Goal: Register for event/course

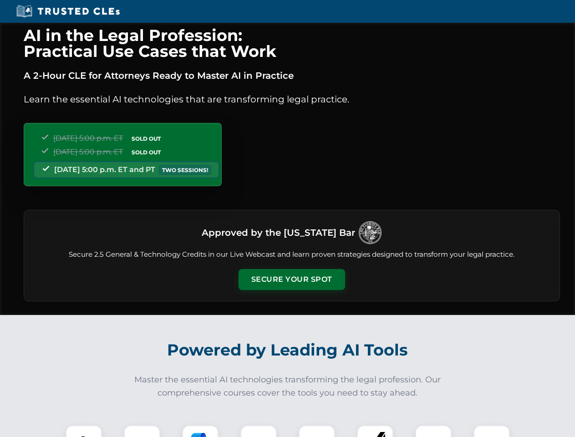
click at [291, 279] on button "Secure Your Spot" at bounding box center [291, 279] width 106 height 21
click at [84, 431] on img at bounding box center [84, 443] width 26 height 26
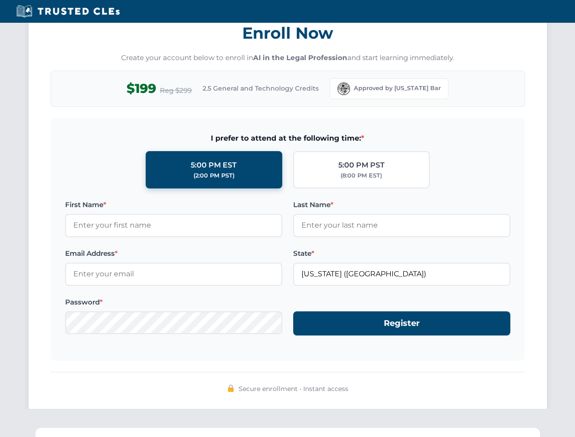
scroll to position [893, 0]
